Goal: Transaction & Acquisition: Download file/media

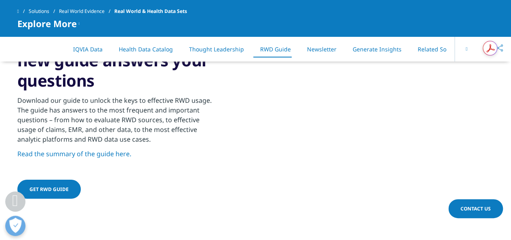
scroll to position [1438, 0]
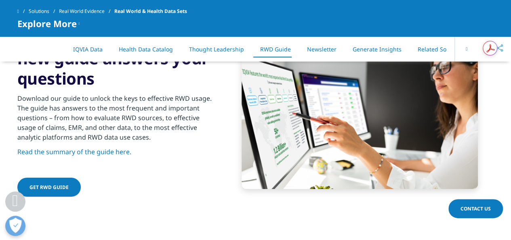
click at [90, 154] on p "Read the summary of the guide here." at bounding box center [115, 154] width 196 height 15
click at [90, 152] on link "Read the summary of the guide here." at bounding box center [74, 151] width 114 height 9
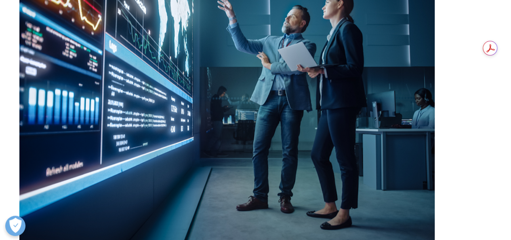
scroll to position [2096, 0]
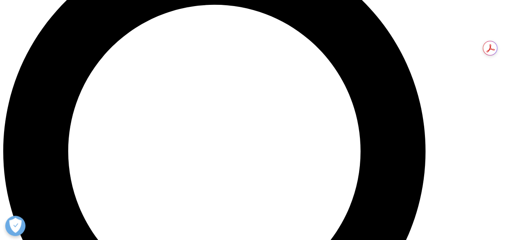
scroll to position [566, 0]
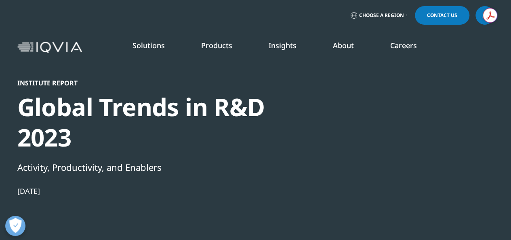
scroll to position [229, 477]
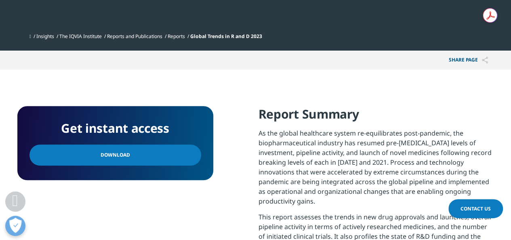
drag, startPoint x: 514, startPoint y: 17, endPoint x: 514, endPoint y: 34, distance: 16.6
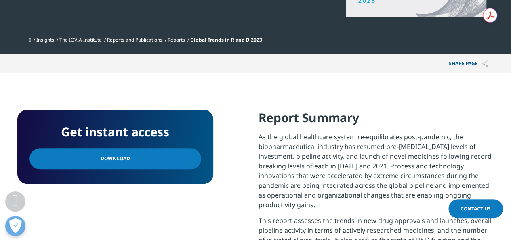
click at [185, 162] on link "Download" at bounding box center [116, 158] width 172 height 21
